Goal: Task Accomplishment & Management: Manage account settings

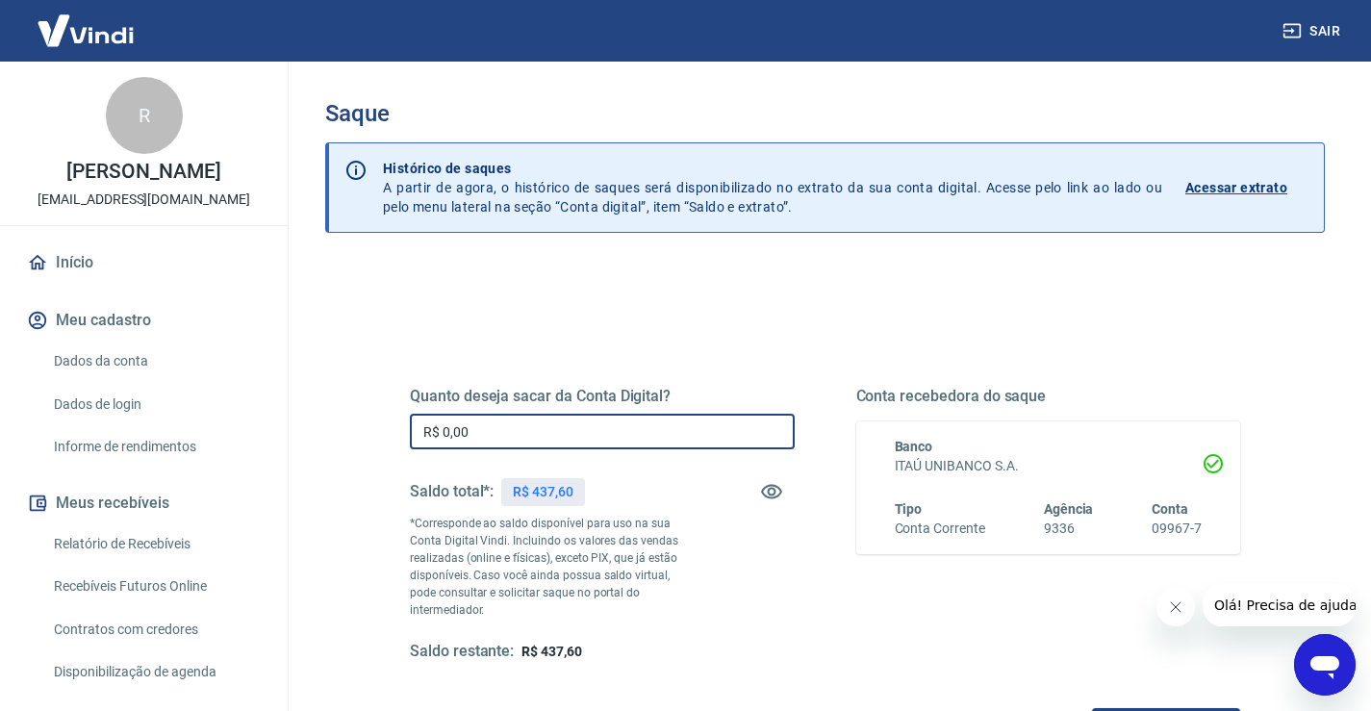
click at [523, 430] on input "R$ 0,00" at bounding box center [602, 432] width 385 height 36
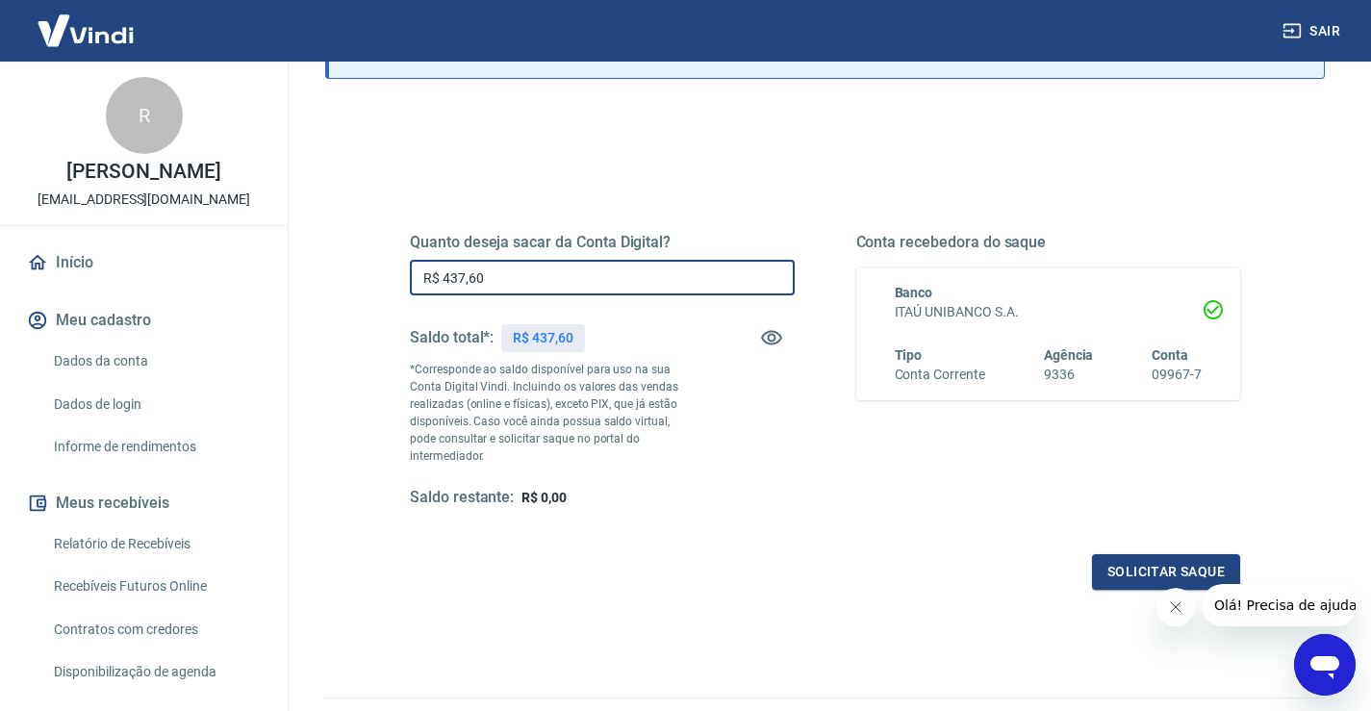
scroll to position [192, 0]
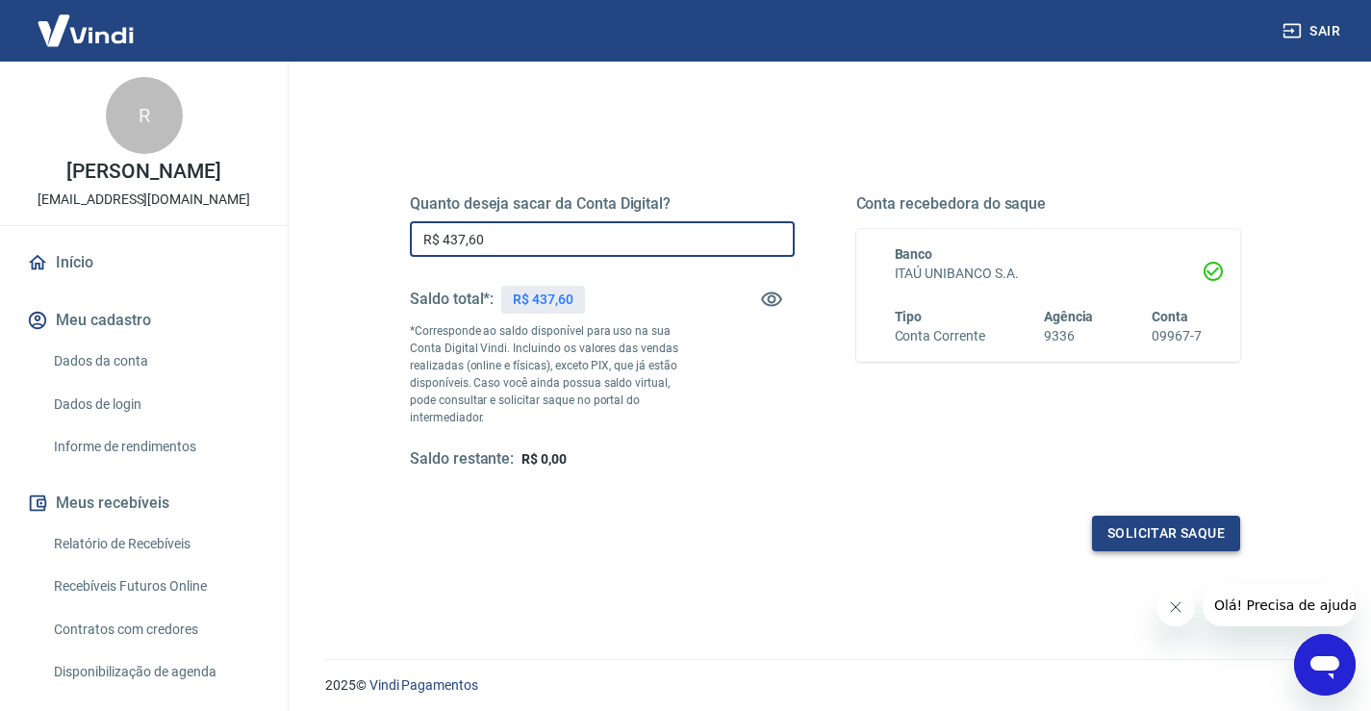
type input "R$ 437,60"
click at [1134, 525] on button "Solicitar saque" at bounding box center [1166, 534] width 148 height 36
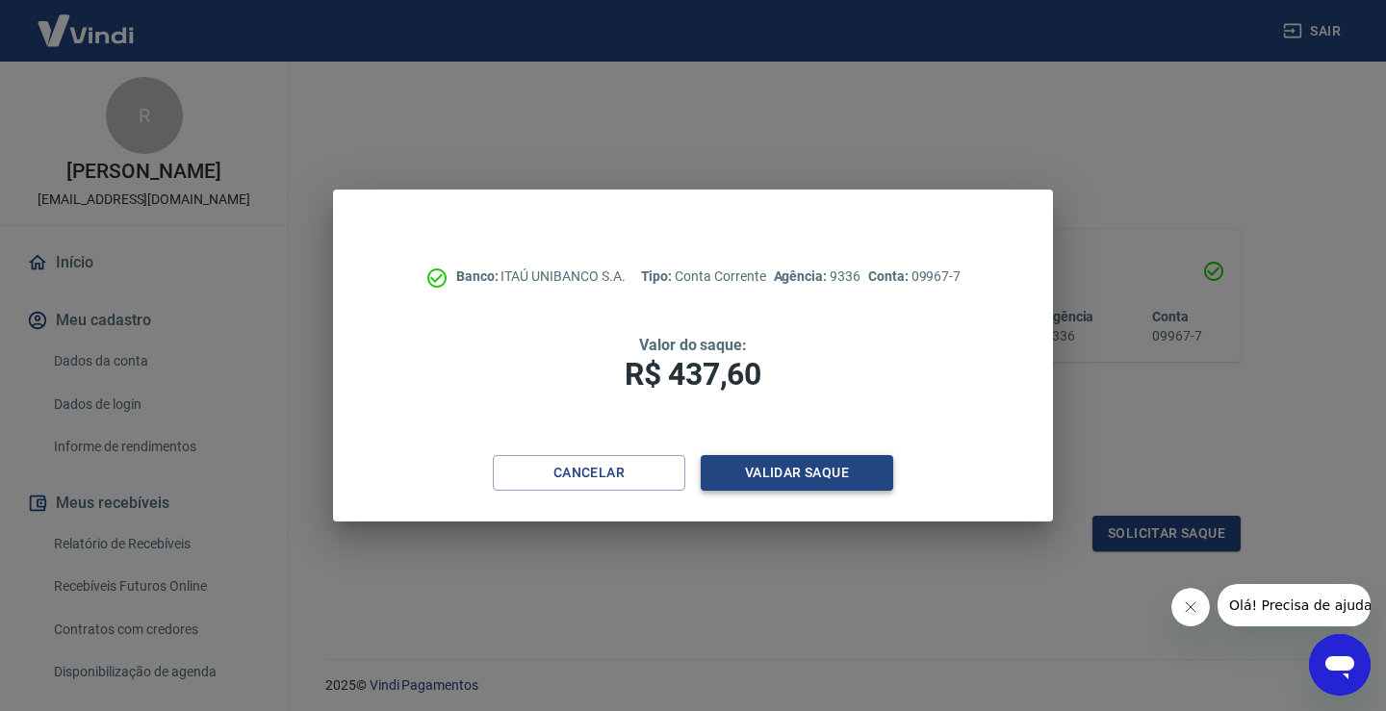
click at [780, 474] on button "Validar saque" at bounding box center [797, 473] width 192 height 36
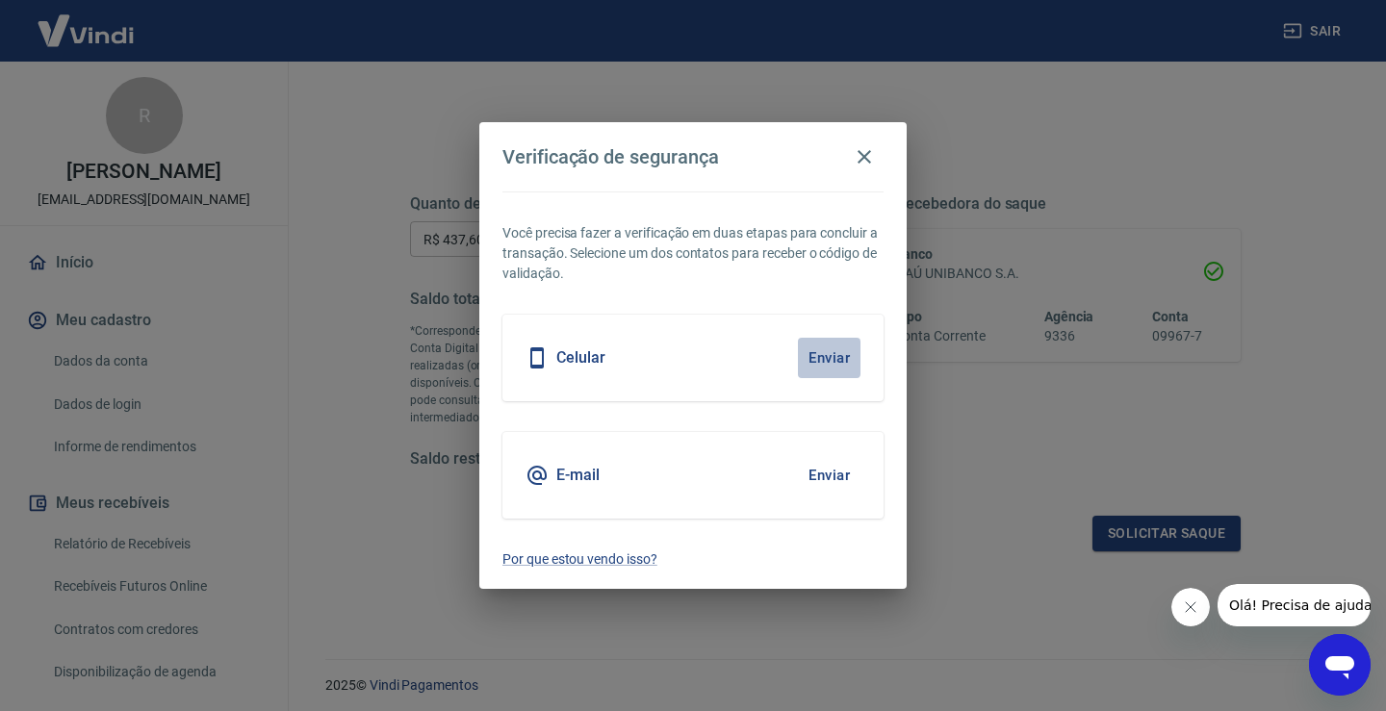
click at [838, 360] on button "Enviar" at bounding box center [829, 358] width 63 height 40
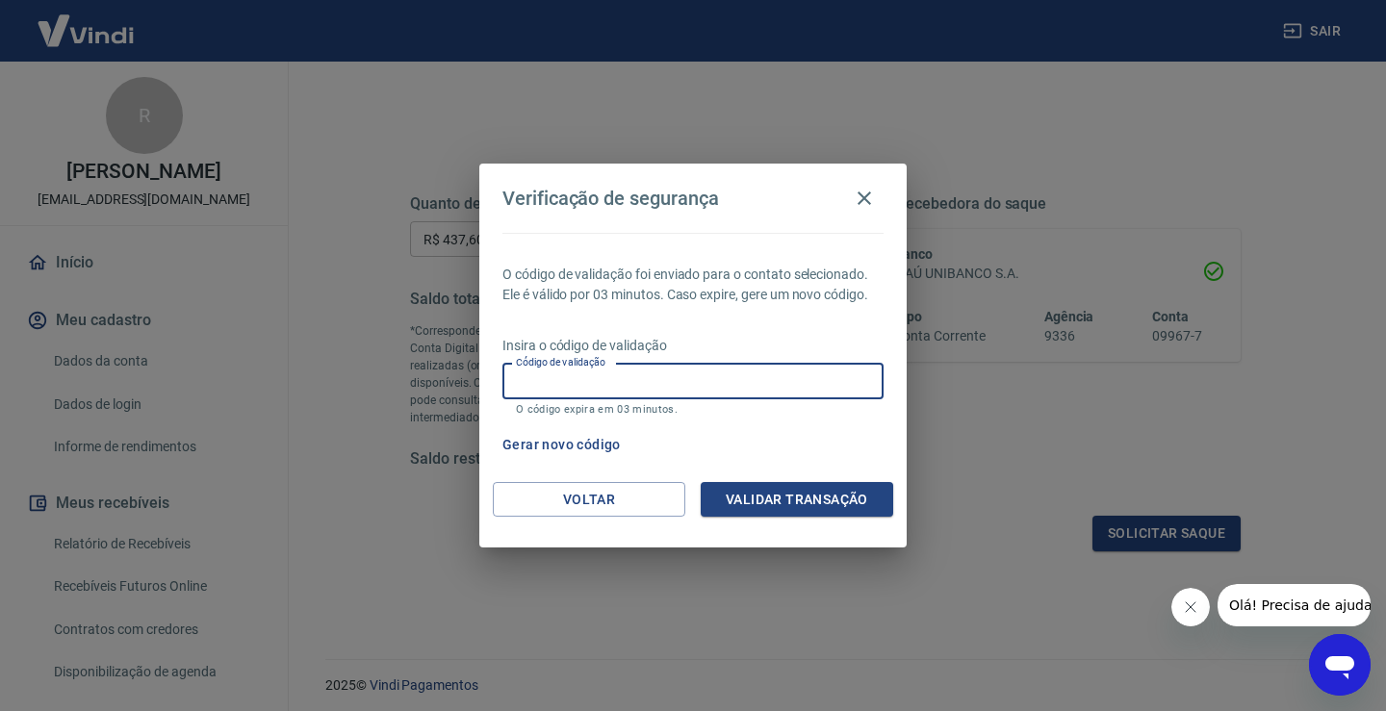
click at [742, 393] on input "Código de validação" at bounding box center [692, 382] width 381 height 36
click at [867, 461] on div "Gerar novo código" at bounding box center [689, 445] width 389 height 36
click at [718, 387] on input "Código de validação" at bounding box center [692, 382] width 381 height 36
type input "970164"
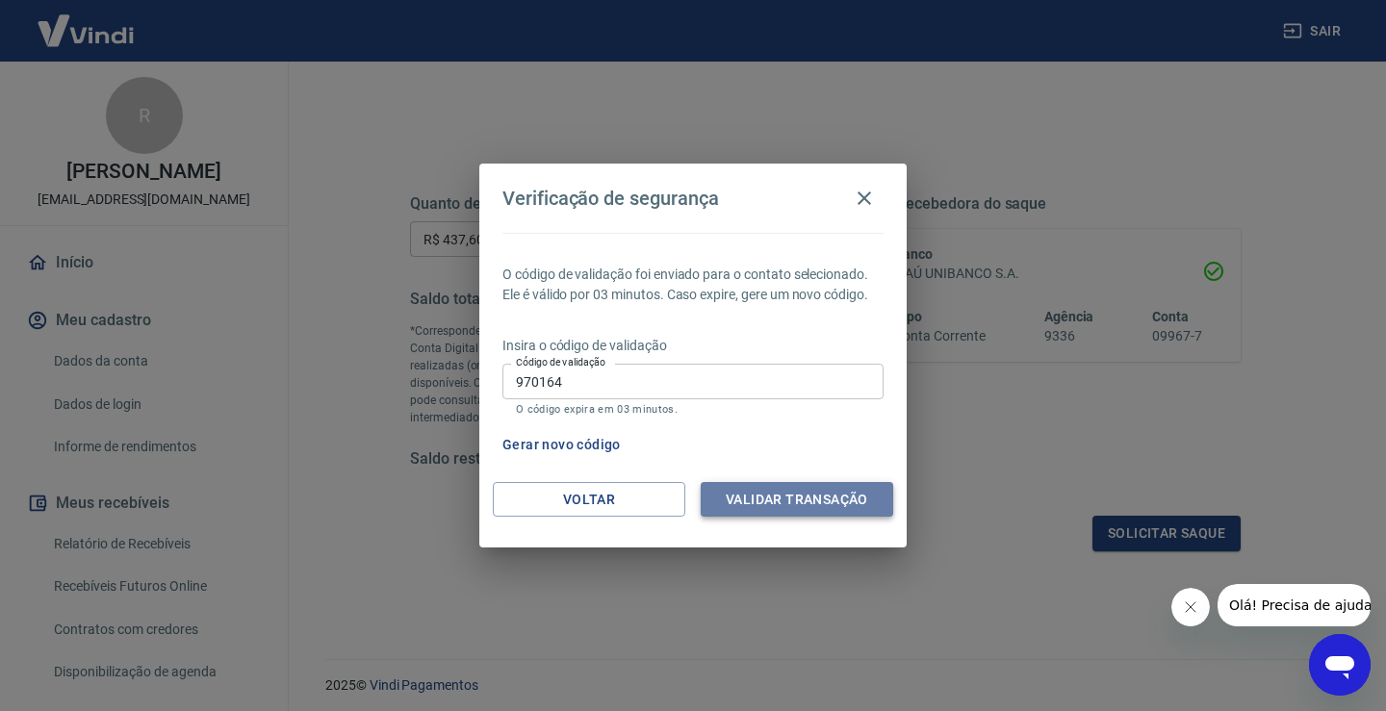
click at [762, 490] on button "Validar transação" at bounding box center [797, 500] width 192 height 36
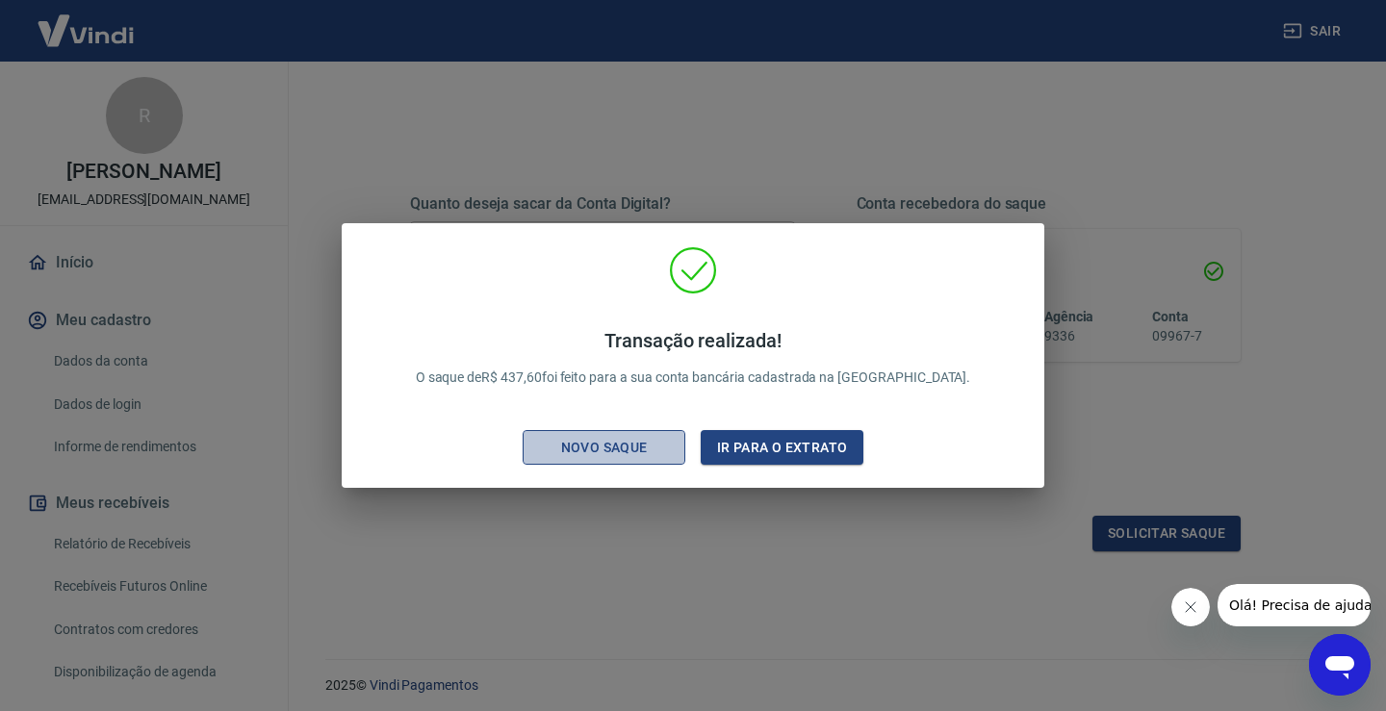
click at [607, 453] on div "Novo saque" at bounding box center [604, 448] width 133 height 24
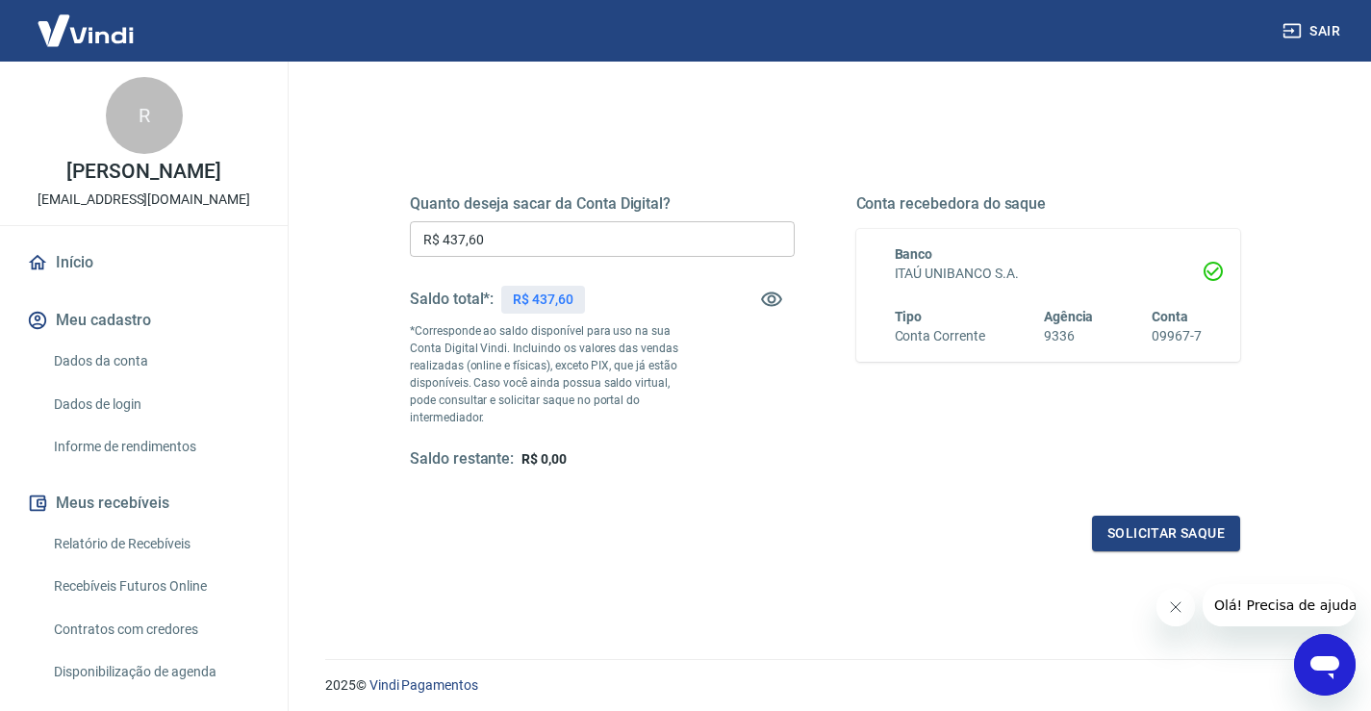
click at [109, 267] on link "Início" at bounding box center [144, 263] width 242 height 42
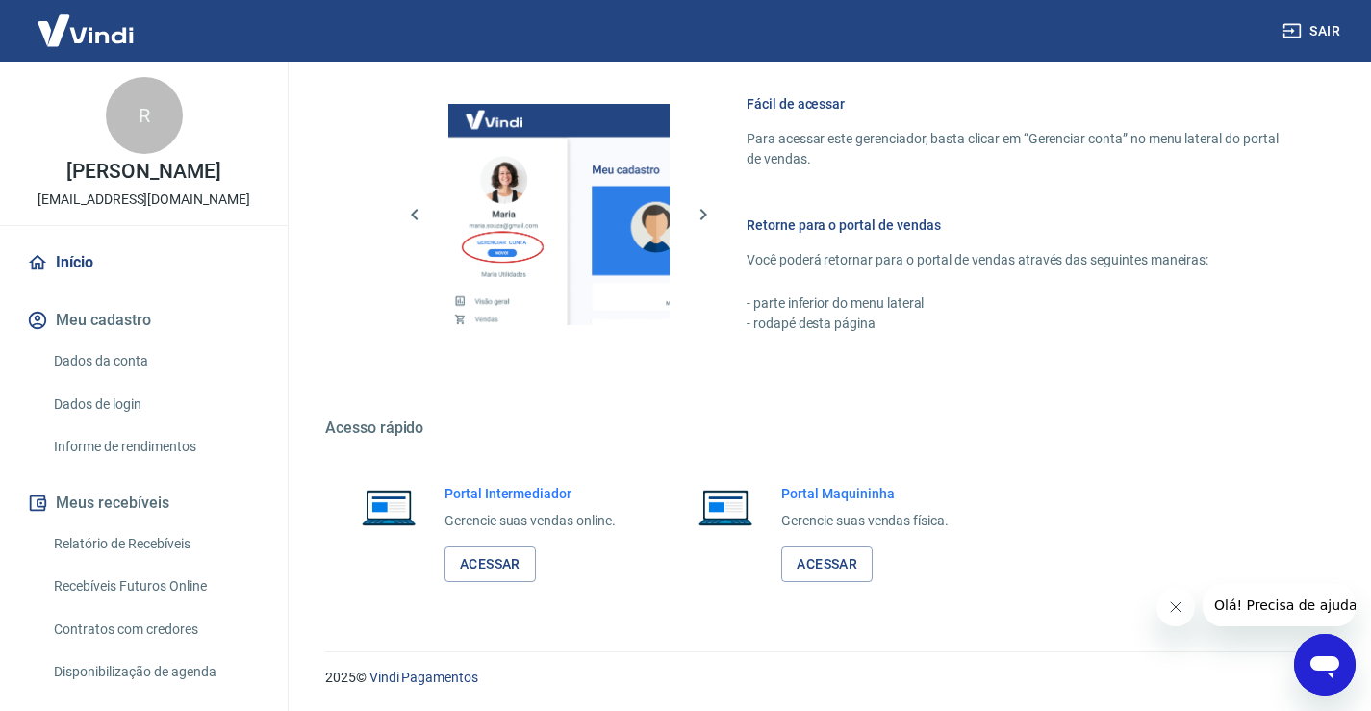
scroll to position [828, 0]
